Goal: Transaction & Acquisition: Purchase product/service

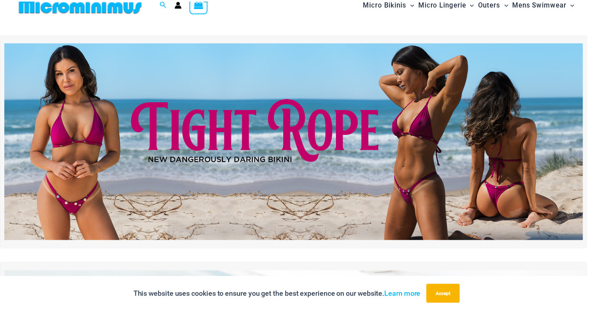
scroll to position [63, 0]
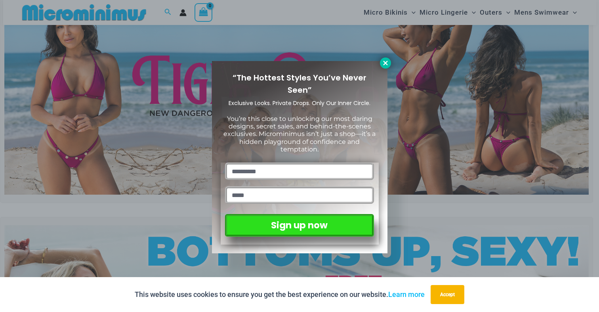
click at [387, 64] on icon at bounding box center [385, 62] width 7 height 7
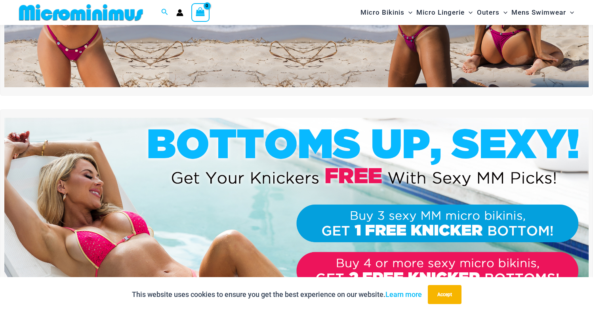
scroll to position [0, 0]
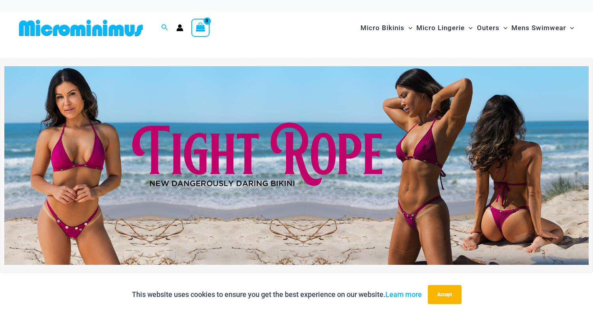
click at [299, 149] on img at bounding box center [296, 165] width 584 height 198
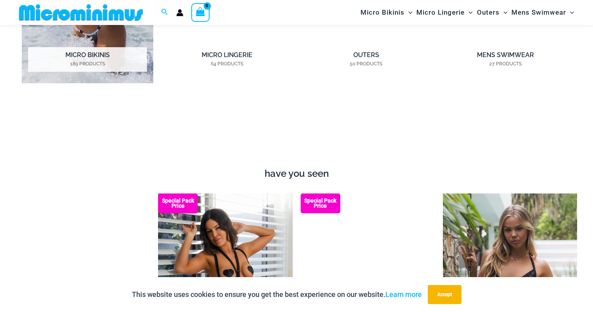
scroll to position [600, 0]
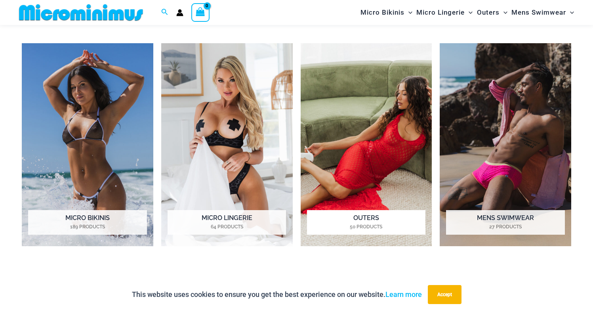
click at [378, 148] on img "Visit product category Outers" at bounding box center [365, 144] width 131 height 203
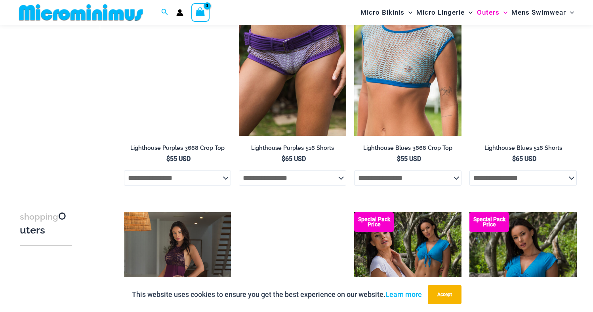
scroll to position [1359, 0]
